Goal: Task Accomplishment & Management: Manage account settings

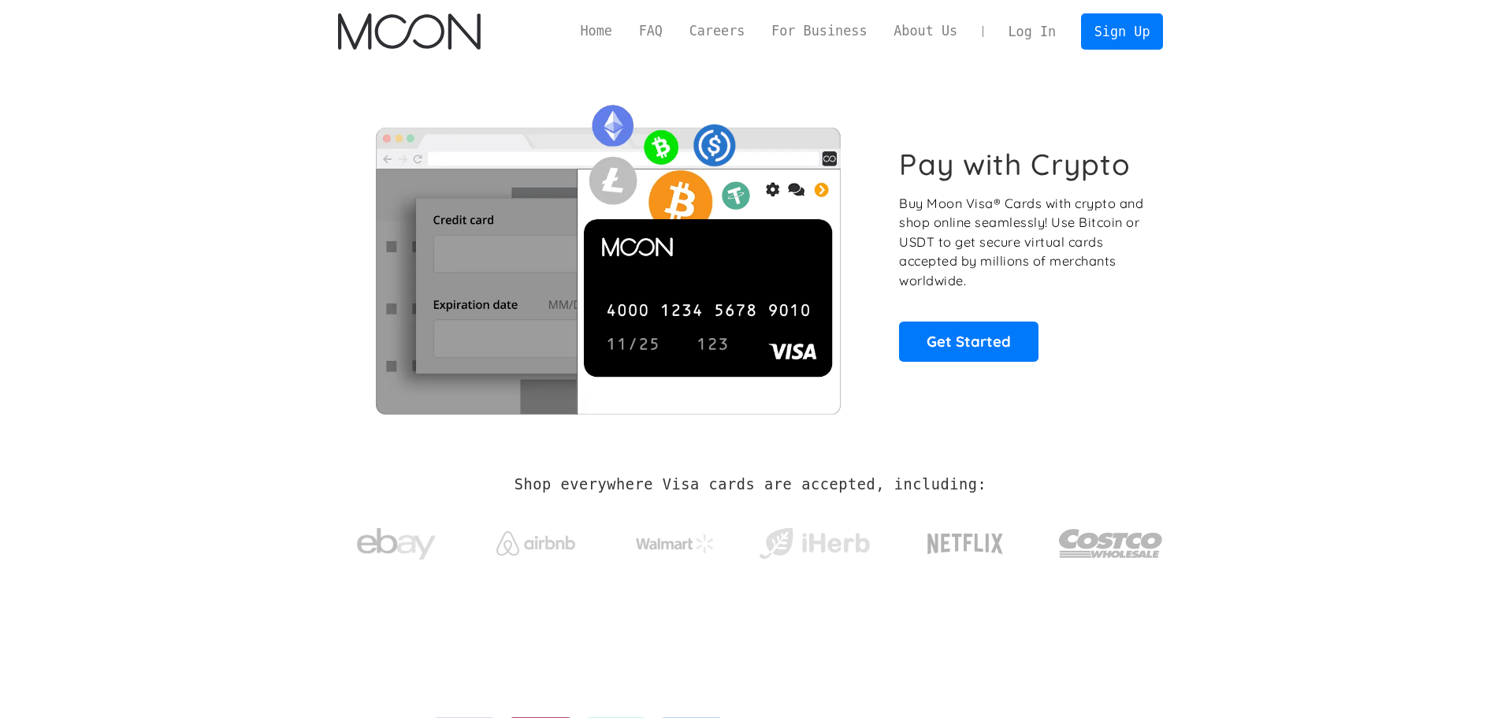
click at [1039, 25] on link "Log In" at bounding box center [1032, 31] width 74 height 35
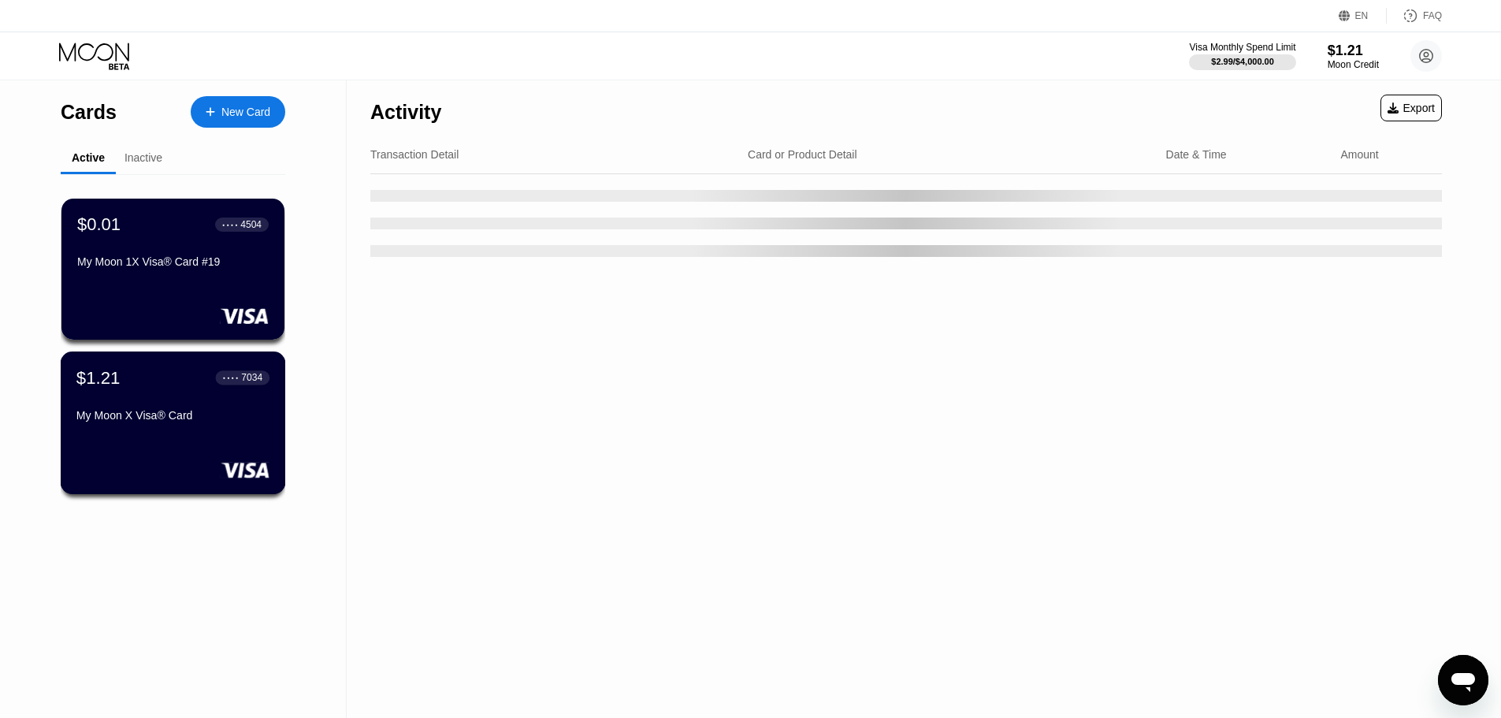
click at [208, 422] on div "My Moon X Visa® Card" at bounding box center [172, 415] width 193 height 13
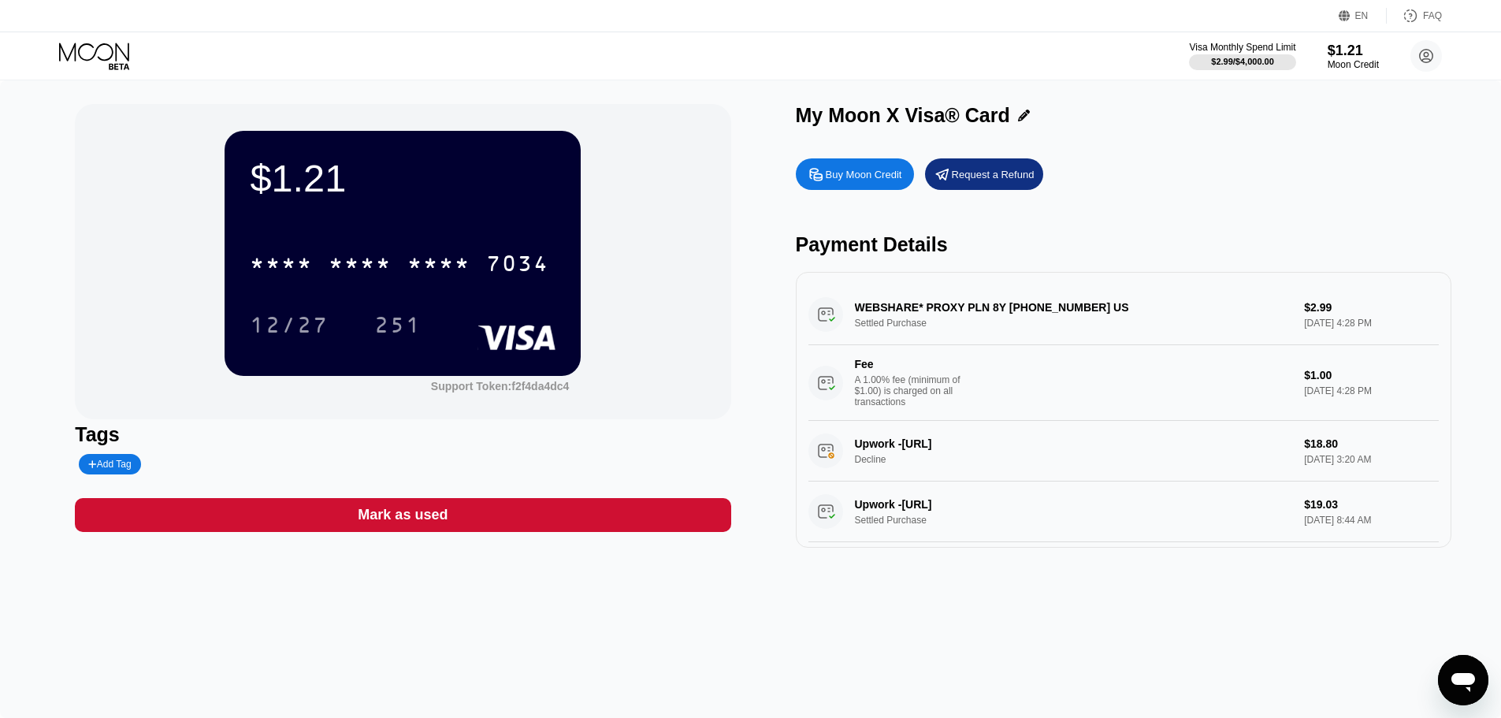
click at [1144, 582] on div "$1.21 * * * * * * * * * * * * 7034 12/27 251 Support Token: f2f4da4dc4 Tags Add…" at bounding box center [750, 399] width 1501 height 638
drag, startPoint x: 181, startPoint y: 181, endPoint x: 370, endPoint y: 182, distance: 188.4
click at [381, 203] on div "$1.21 * * * * * * * * * * * * 7034 12/27 251 Support Token: f2f4da4dc4" at bounding box center [403, 261] width 656 height 315
drag, startPoint x: 364, startPoint y: 180, endPoint x: 247, endPoint y: 180, distance: 117.4
click at [247, 180] on div "$1.21 * * * * * * * * * * * * 7034 12/27 251" at bounding box center [403, 253] width 356 height 244
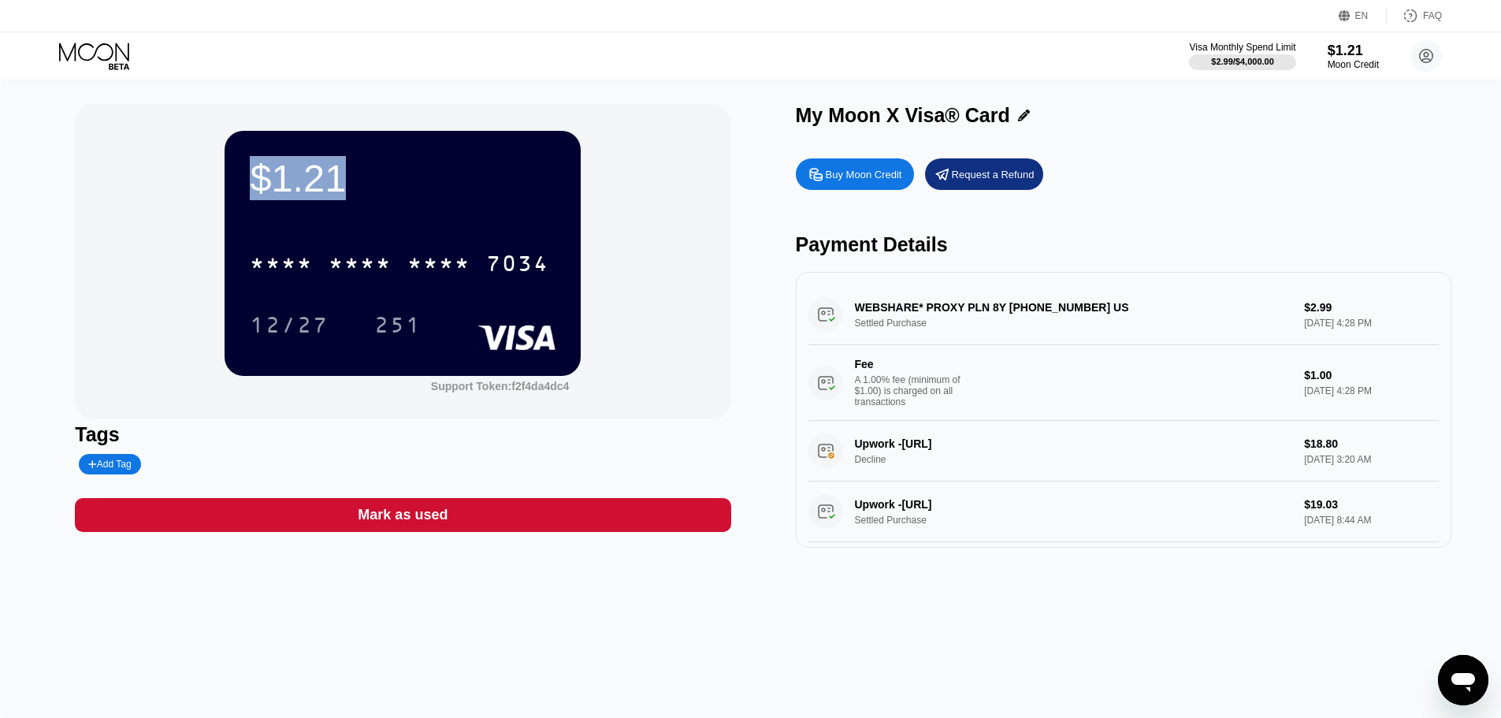
click at [247, 180] on div "$1.21 * * * * * * * * * * * * 7034 12/27 251" at bounding box center [403, 253] width 356 height 244
click at [313, 184] on div "$1.21" at bounding box center [403, 178] width 306 height 44
